Goal: Information Seeking & Learning: Learn about a topic

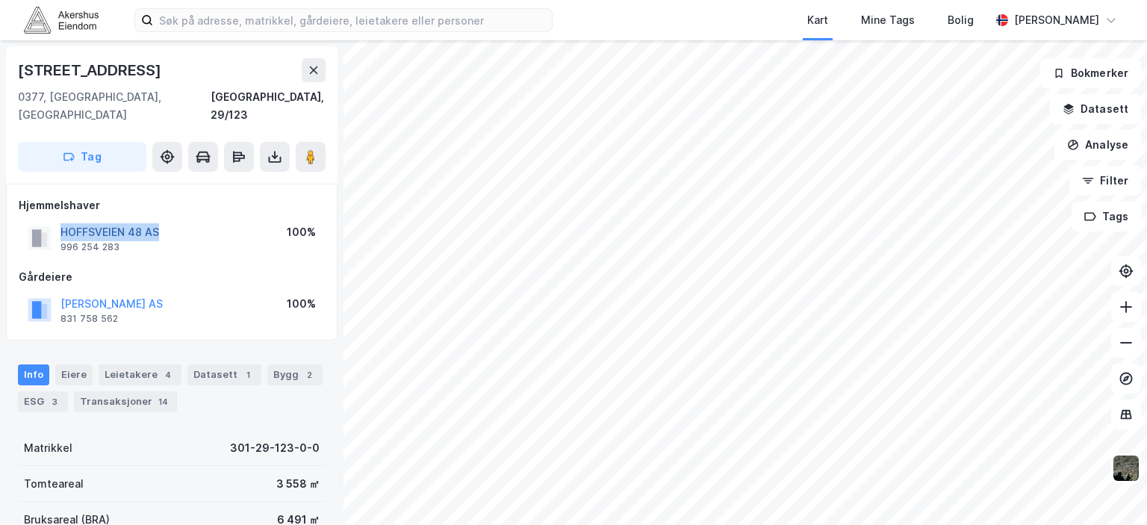
drag, startPoint x: 164, startPoint y: 213, endPoint x: 61, endPoint y: 218, distance: 103.2
click at [61, 220] on div "HOFFSVEIEN 48 AS 996 254 283 100%" at bounding box center [172, 238] width 306 height 36
copy button "HOFFSVEIEN 48 AS"
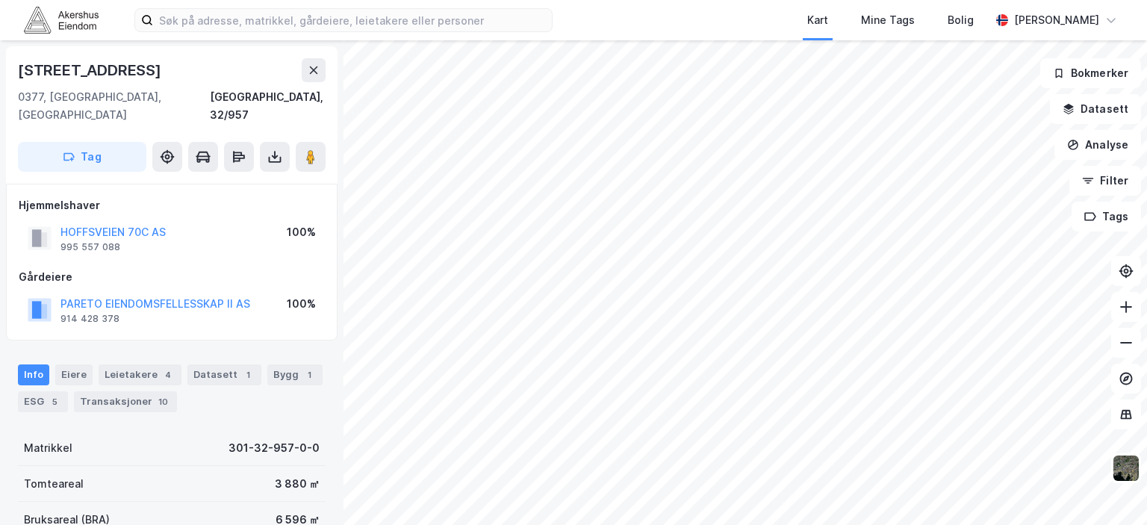
scroll to position [1, 0]
